Goal: Register for event/course

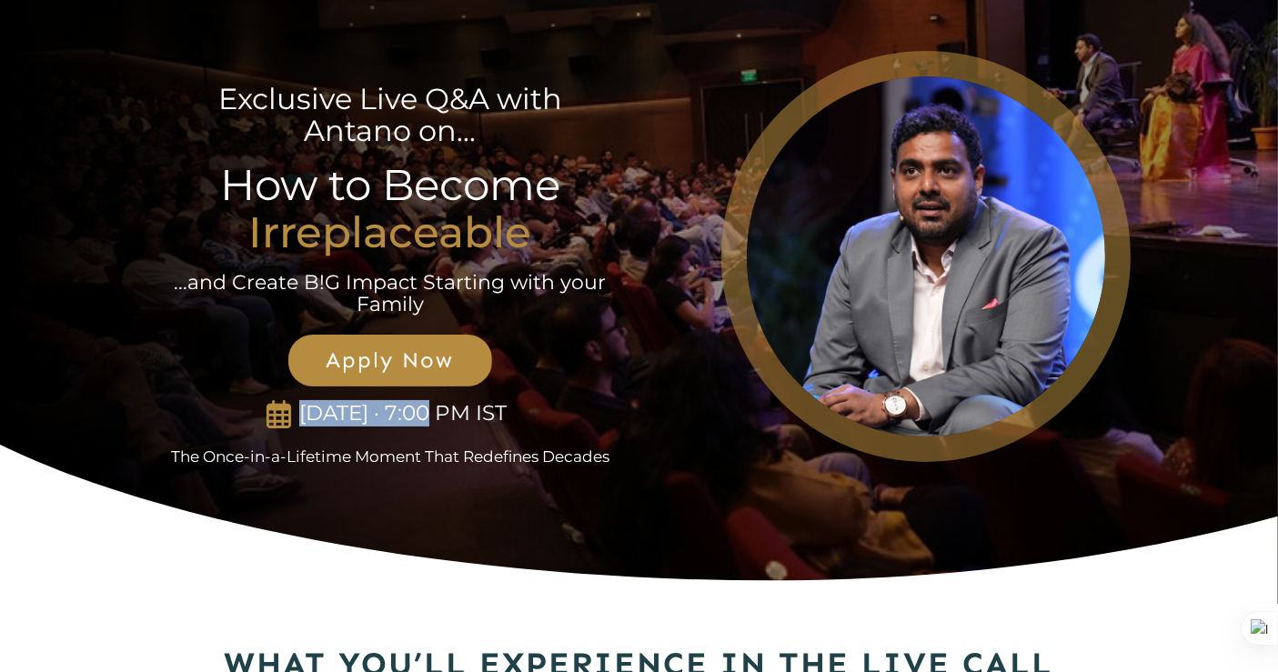
drag, startPoint x: 256, startPoint y: 416, endPoint x: 418, endPoint y: 413, distance: 161.9
click at [418, 413] on p "[DATE] · 7:00 PM IST" at bounding box center [403, 413] width 223 height 25
copy p "[DATE]"
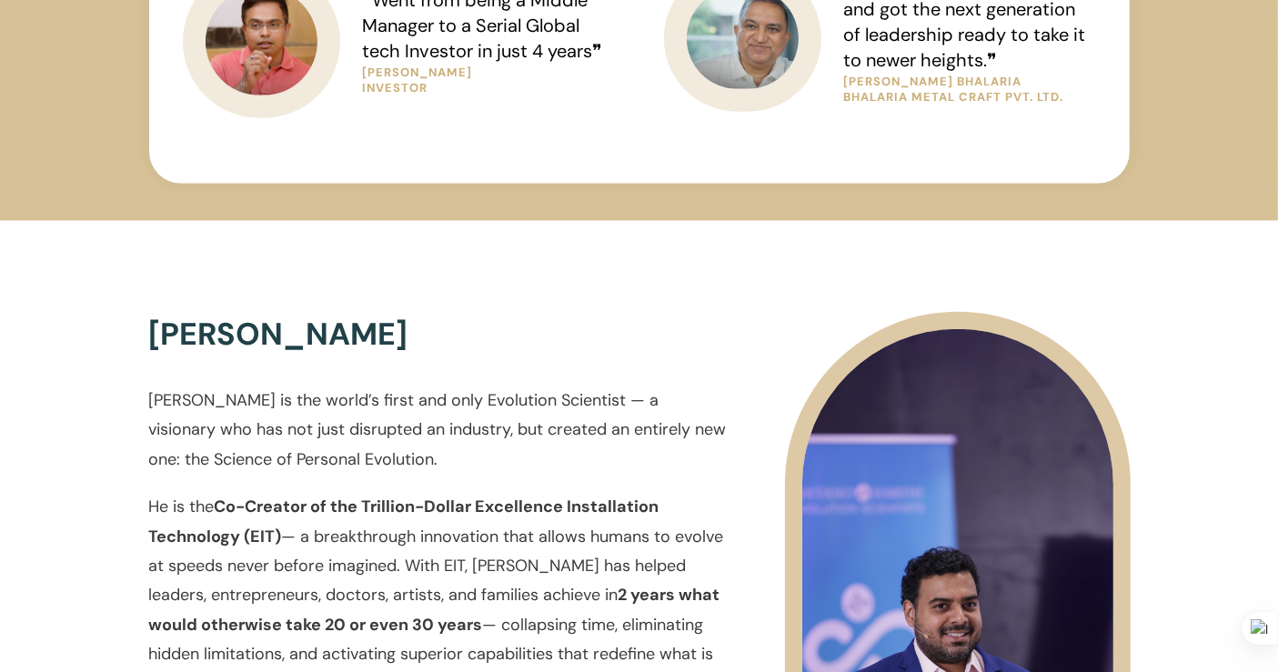
click at [628, 522] on p "He is the Co-Creator of the Trillion-Dollar Excellence Installation Technology …" at bounding box center [438, 604] width 578 height 225
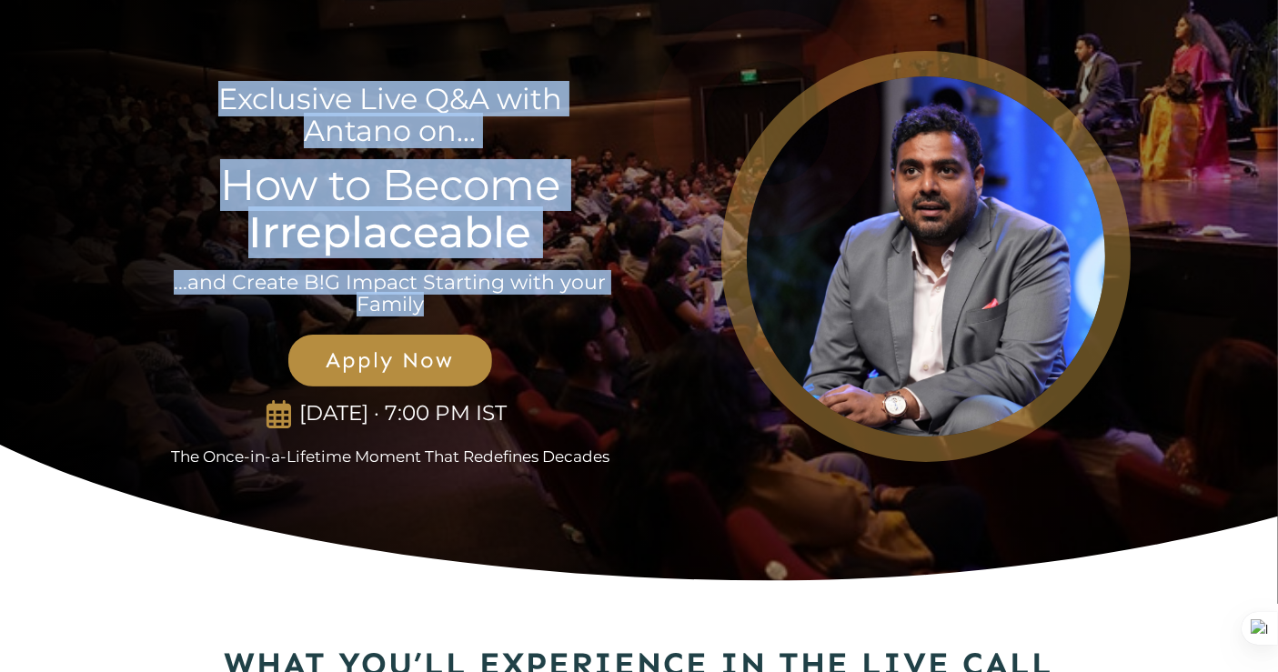
drag, startPoint x: 216, startPoint y: 97, endPoint x: 629, endPoint y: 302, distance: 460.8
click at [629, 302] on div "Exclusive Live Q&A with Antano on... How to Become Irreplaceable ...and Create …" at bounding box center [390, 255] width 485 height 421
copy div "Exclusive Live Q&A with Antano on... How to Become Irreplaceable ...and Create …"
click at [649, 546] on div "Exclusive Live Q&A with Antano on... How to Become Irreplaceable ...and Create …" at bounding box center [639, 311] width 982 height 533
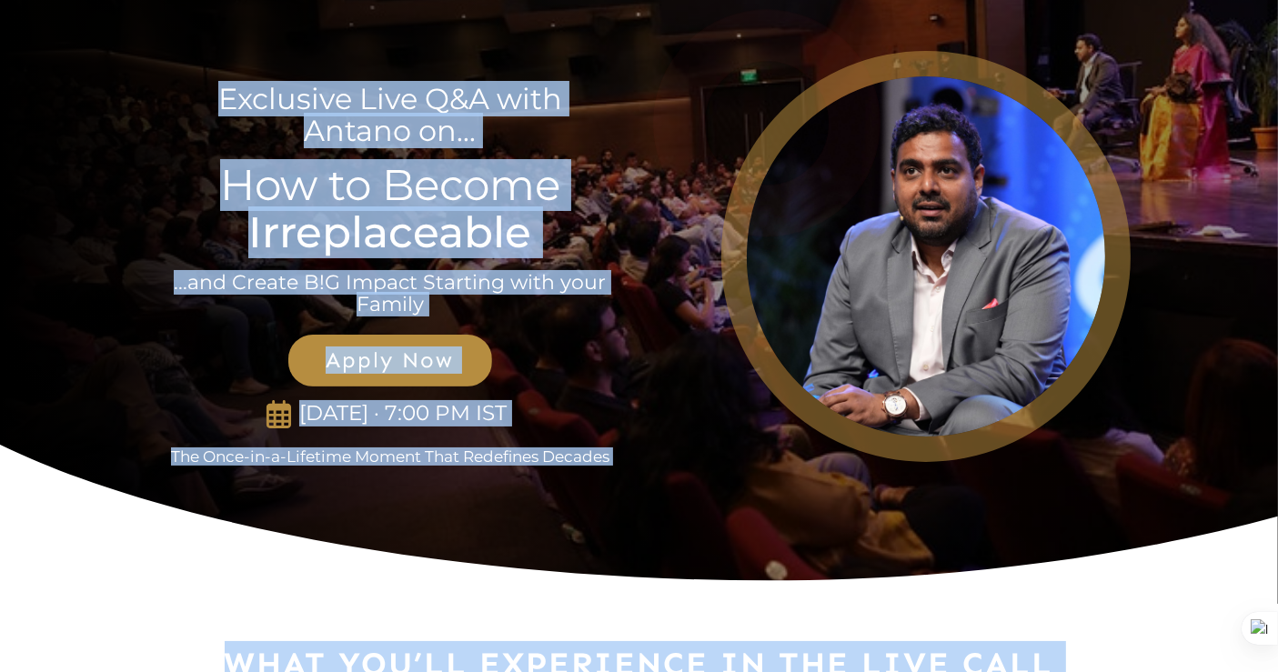
copy body "Loremipsu Dolo S&A cons Adipis el... Sed do Eiusmo Temporincidid ...utl Etdolo …"
click at [322, 256] on strong "Irreplaceable" at bounding box center [389, 232] width 283 height 52
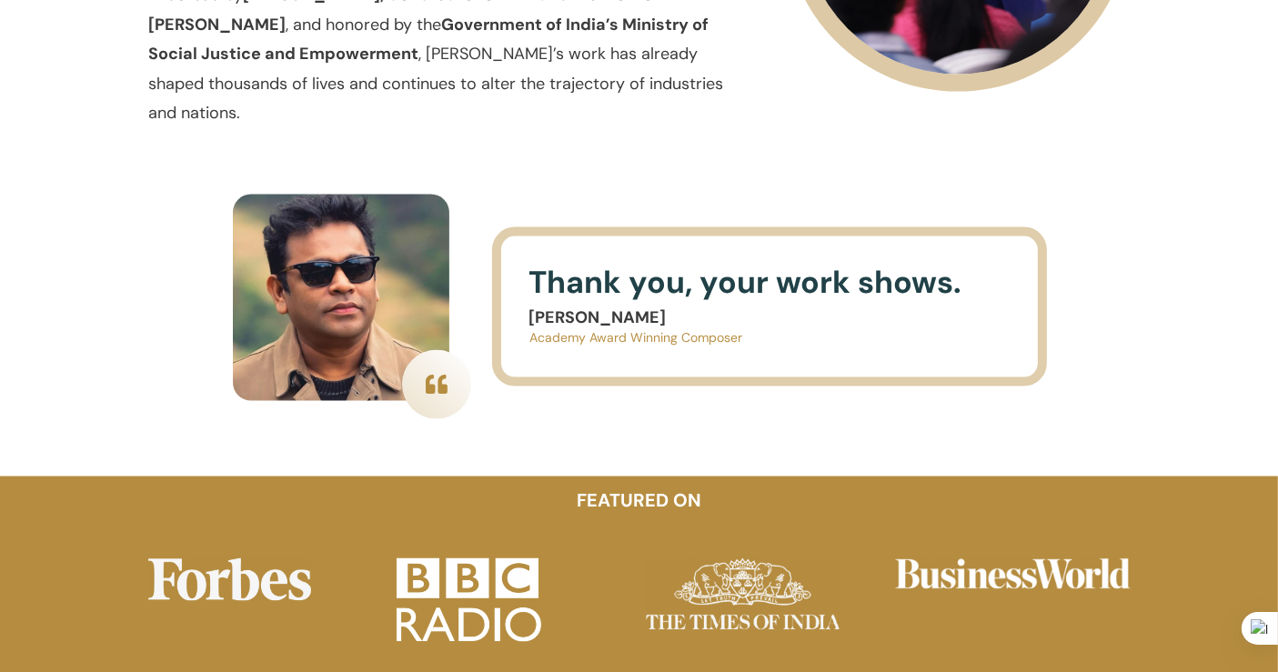
scroll to position [2708, 0]
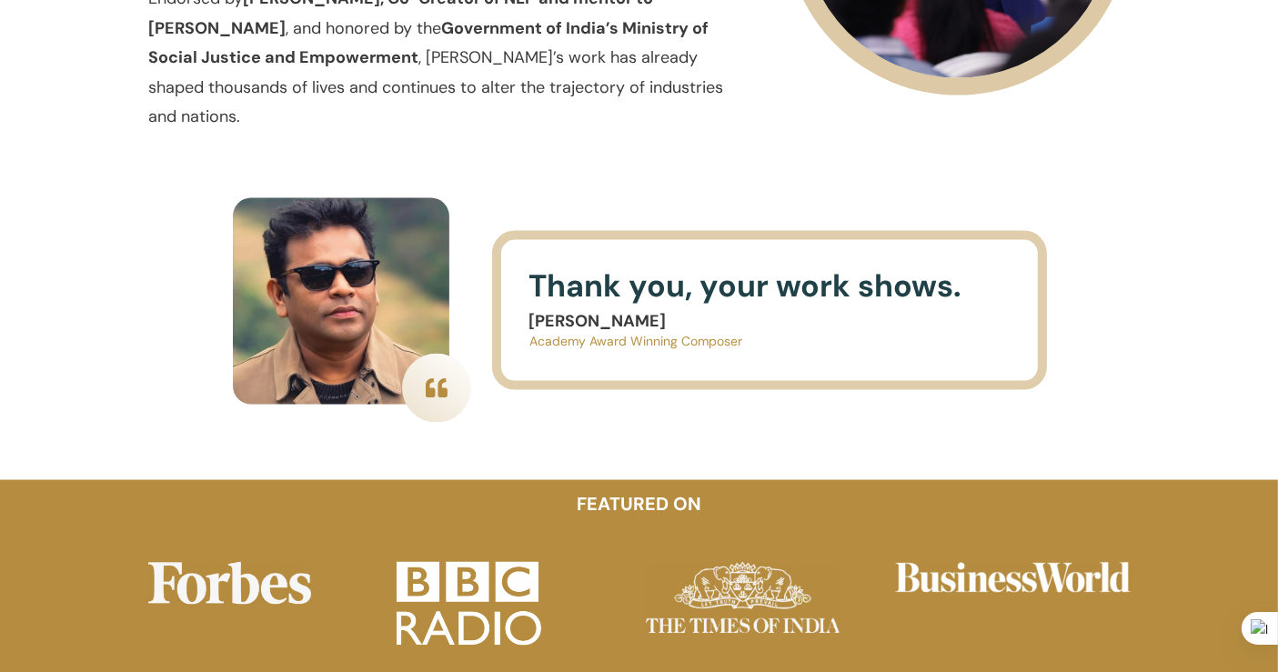
click at [1196, 300] on div at bounding box center [639, 323] width 1278 height 311
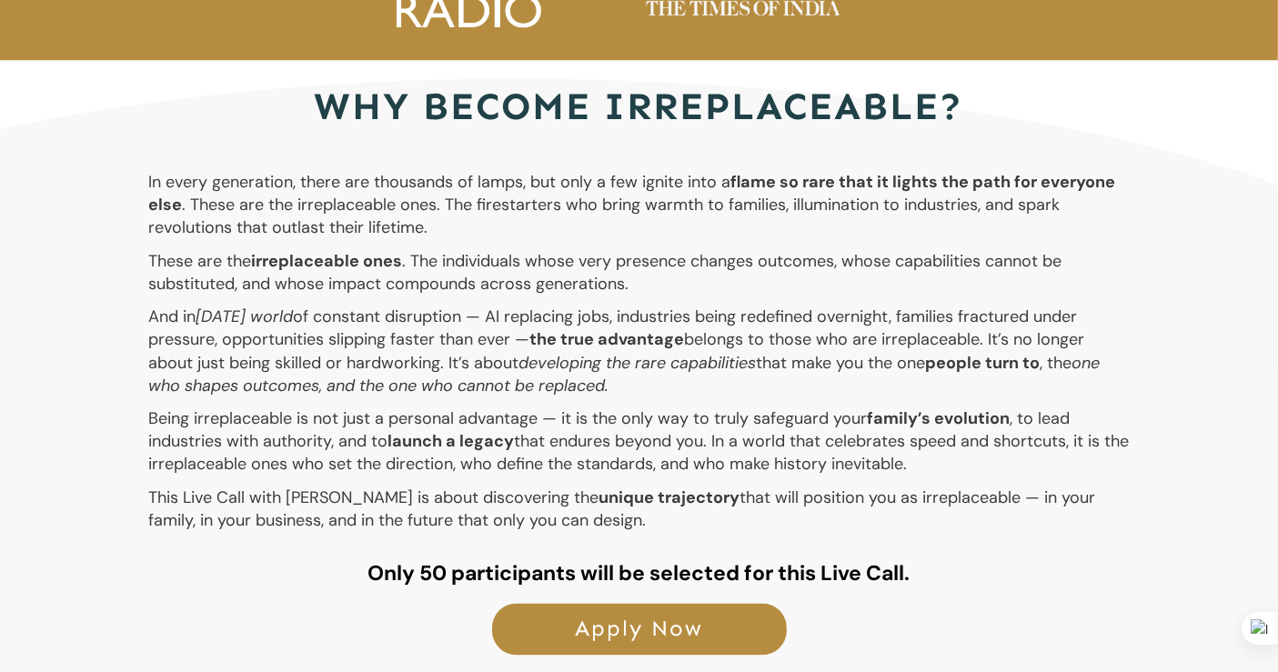
scroll to position [3430, 0]
